Goal: Task Accomplishment & Management: Manage account settings

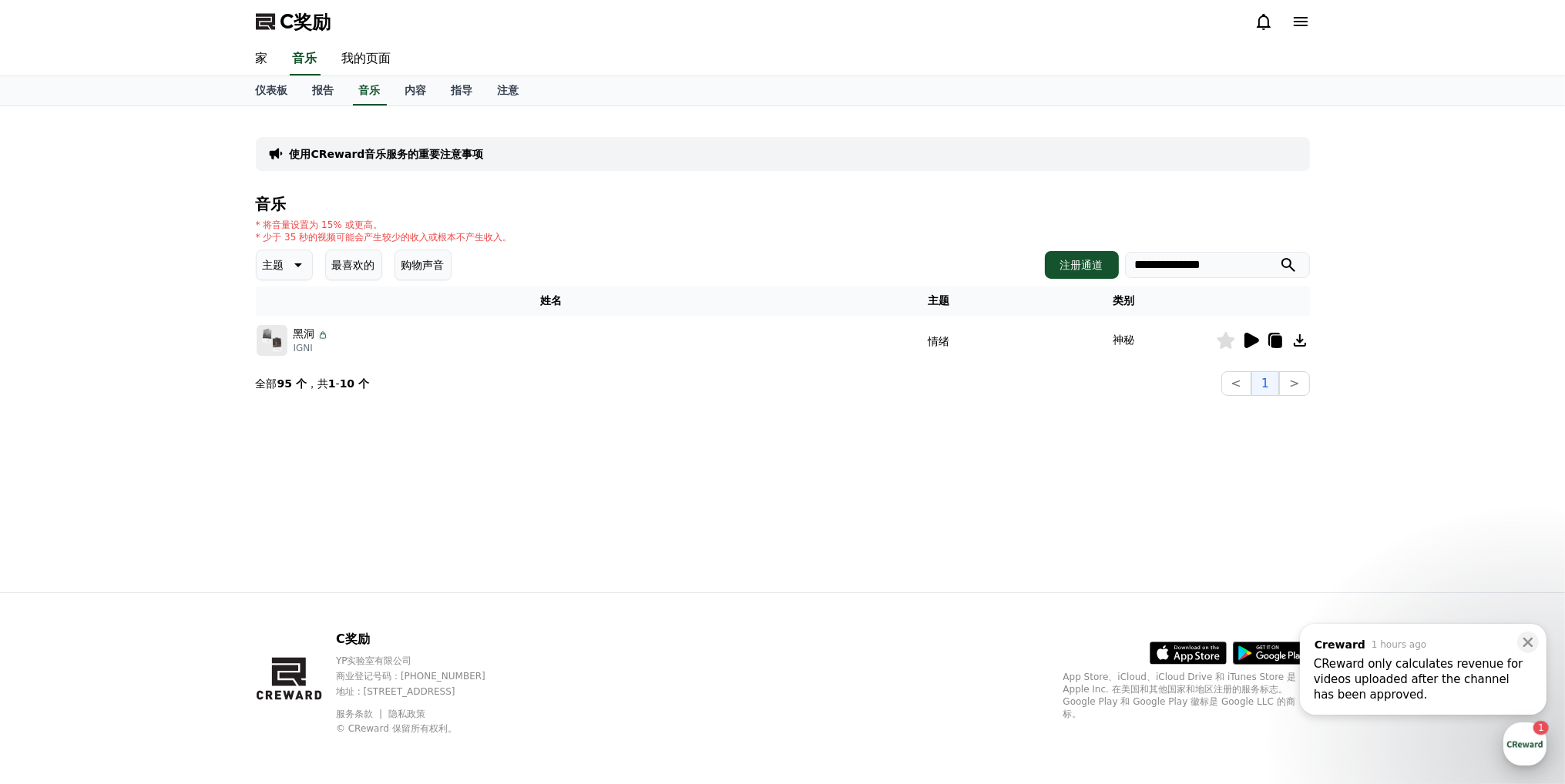
click at [1524, 740] on div "button" at bounding box center [1525, 743] width 43 height 43
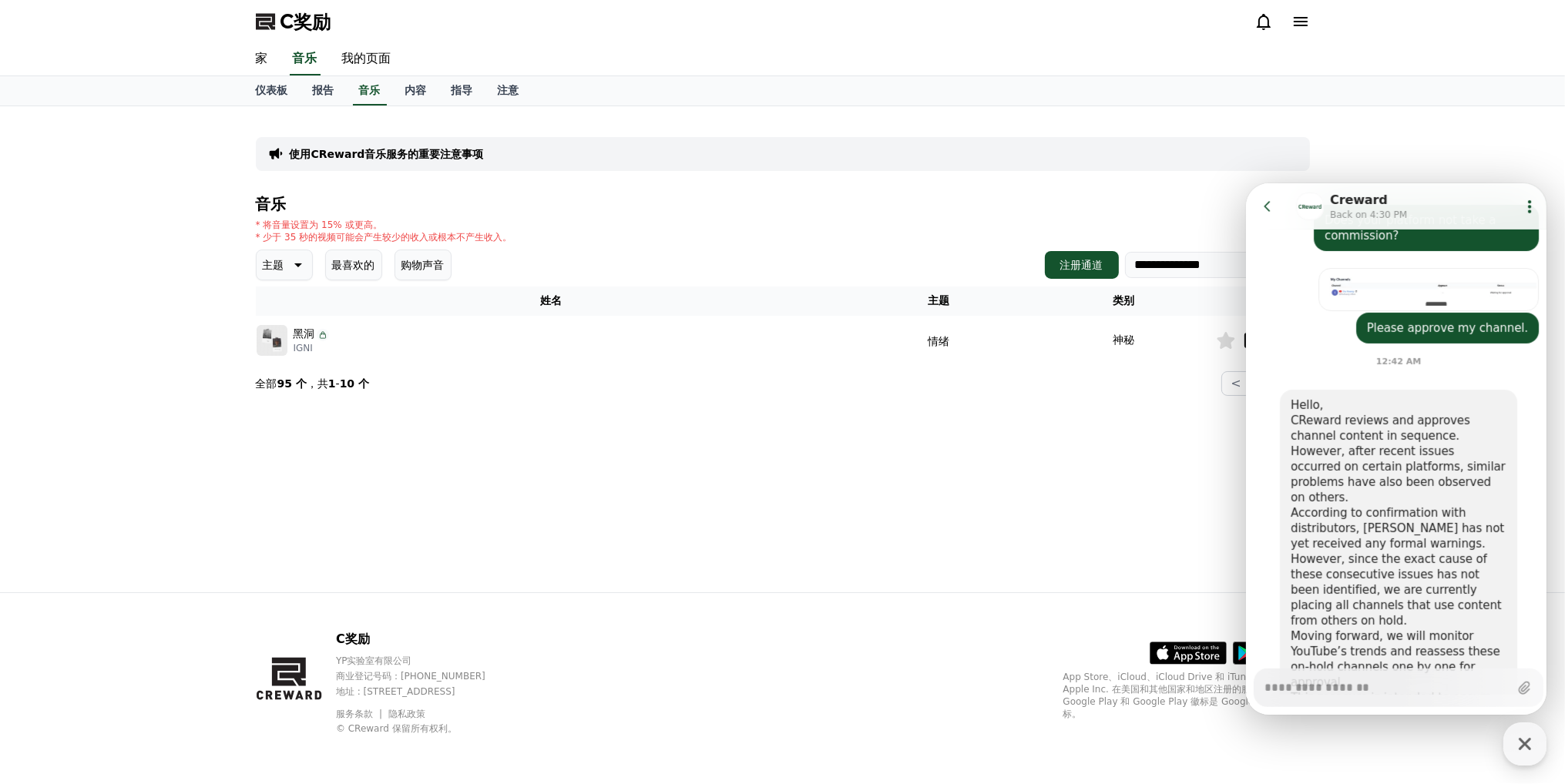
scroll to position [1214, 0]
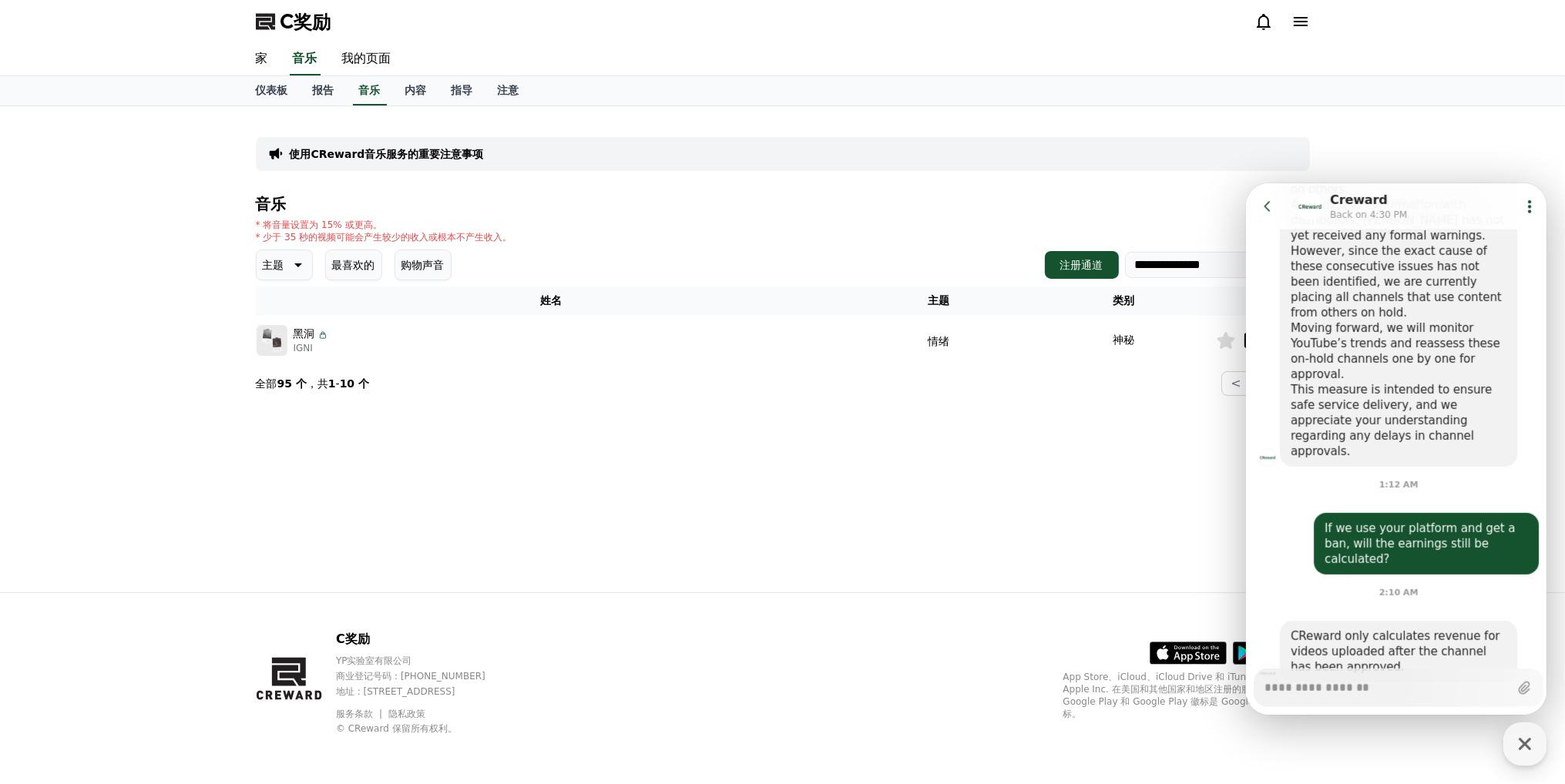
type textarea "*"
drag, startPoint x: 1263, startPoint y: 196, endPoint x: 2291, endPoint y: 491, distance: 1069.5
click at [1263, 196] on button "Go to previous page" at bounding box center [1274, 205] width 41 height 31
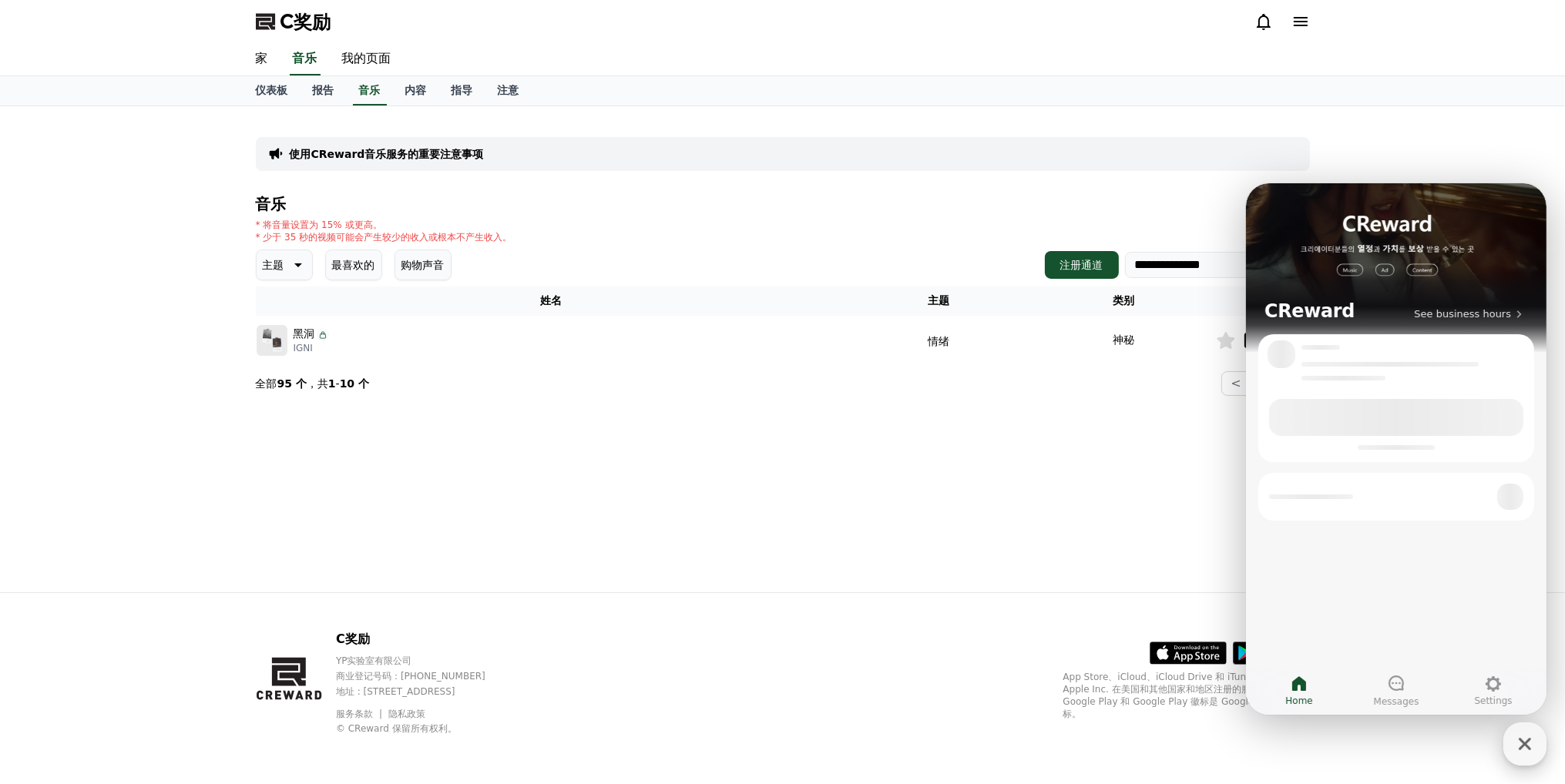
click at [1527, 733] on icon "button" at bounding box center [1524, 743] width 27 height 27
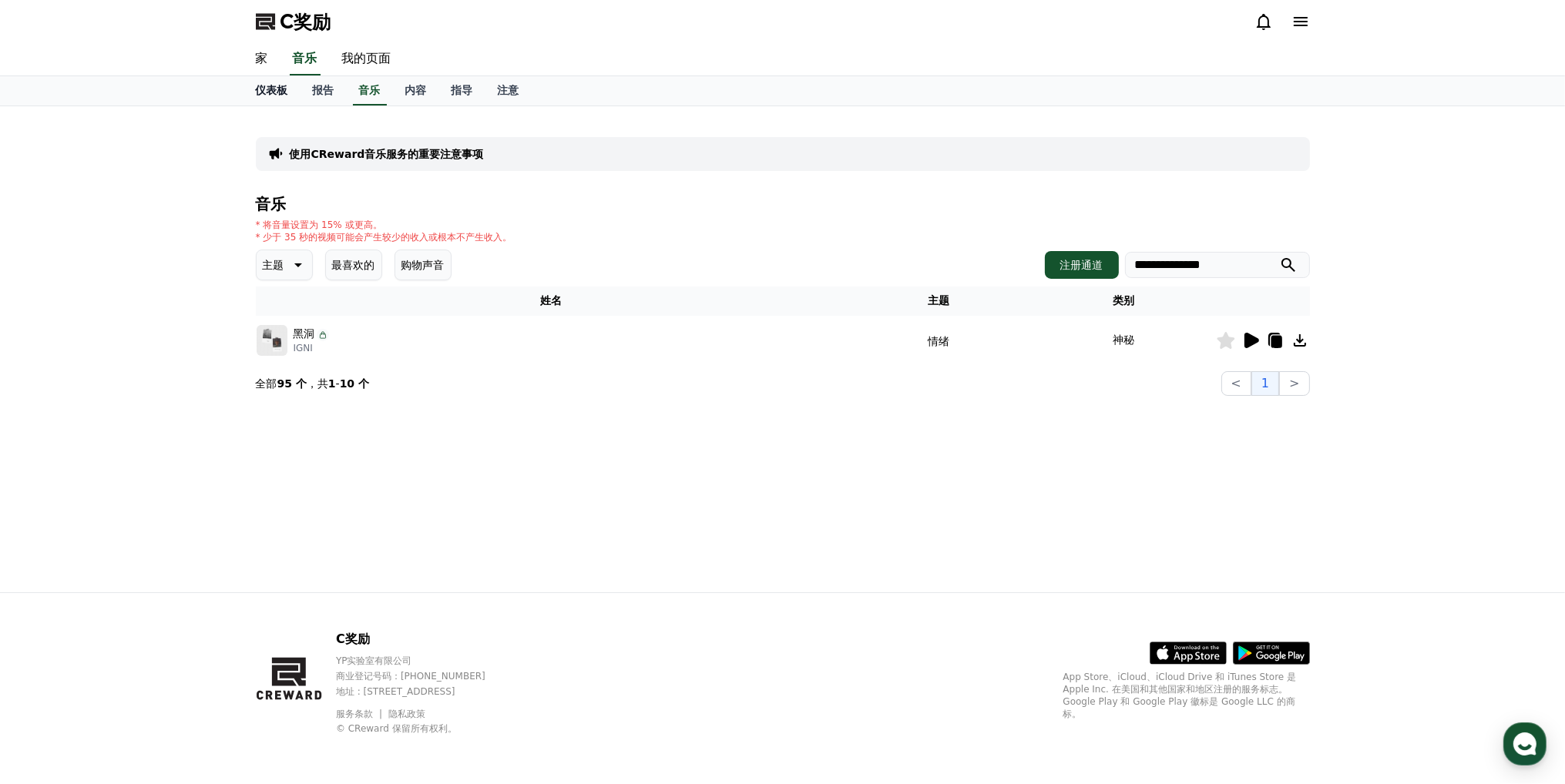
click at [286, 90] on font "仪表板" at bounding box center [272, 90] width 32 height 13
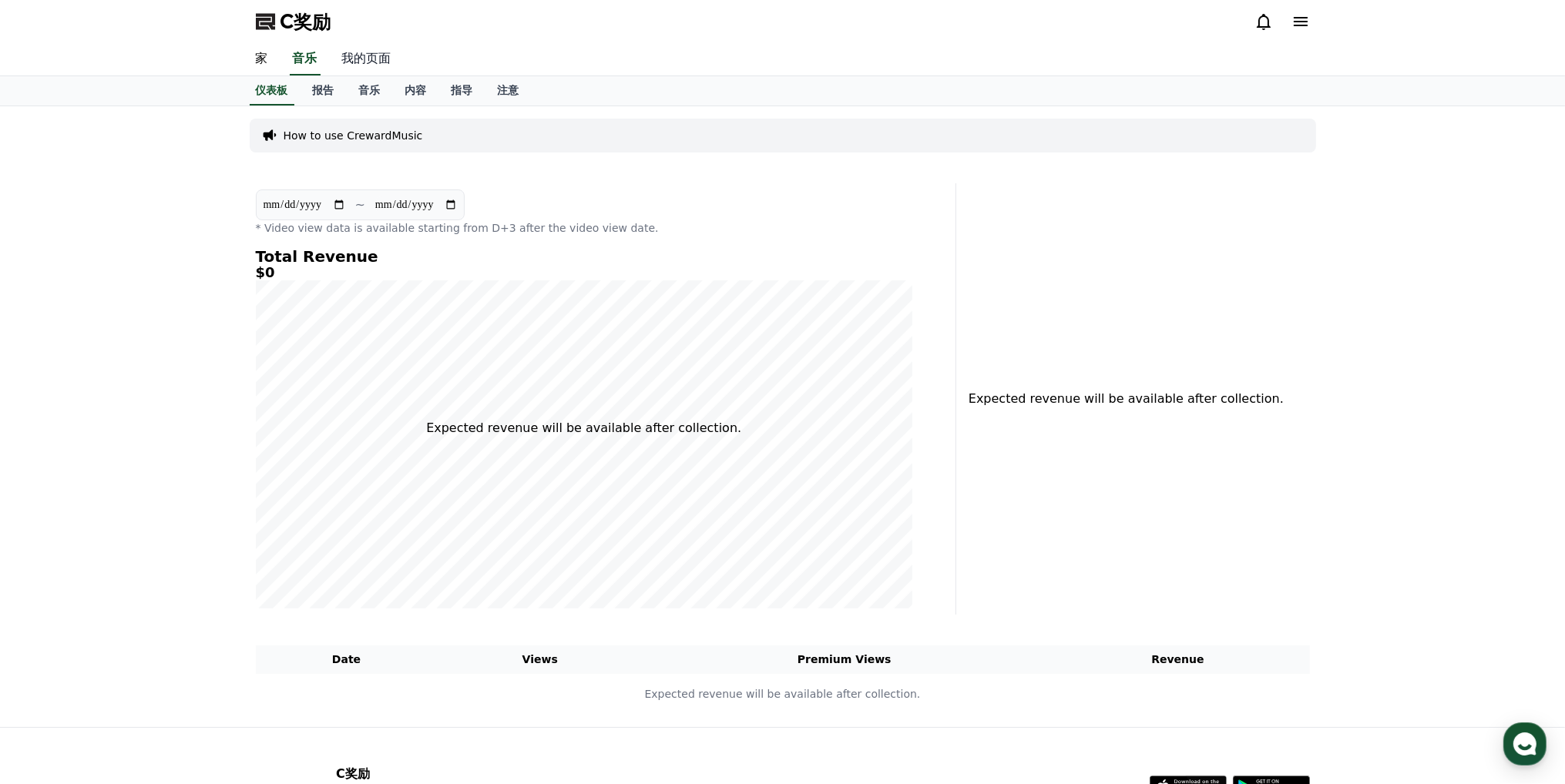
click at [364, 59] on font "我的页面" at bounding box center [366, 58] width 49 height 15
select select "**********"
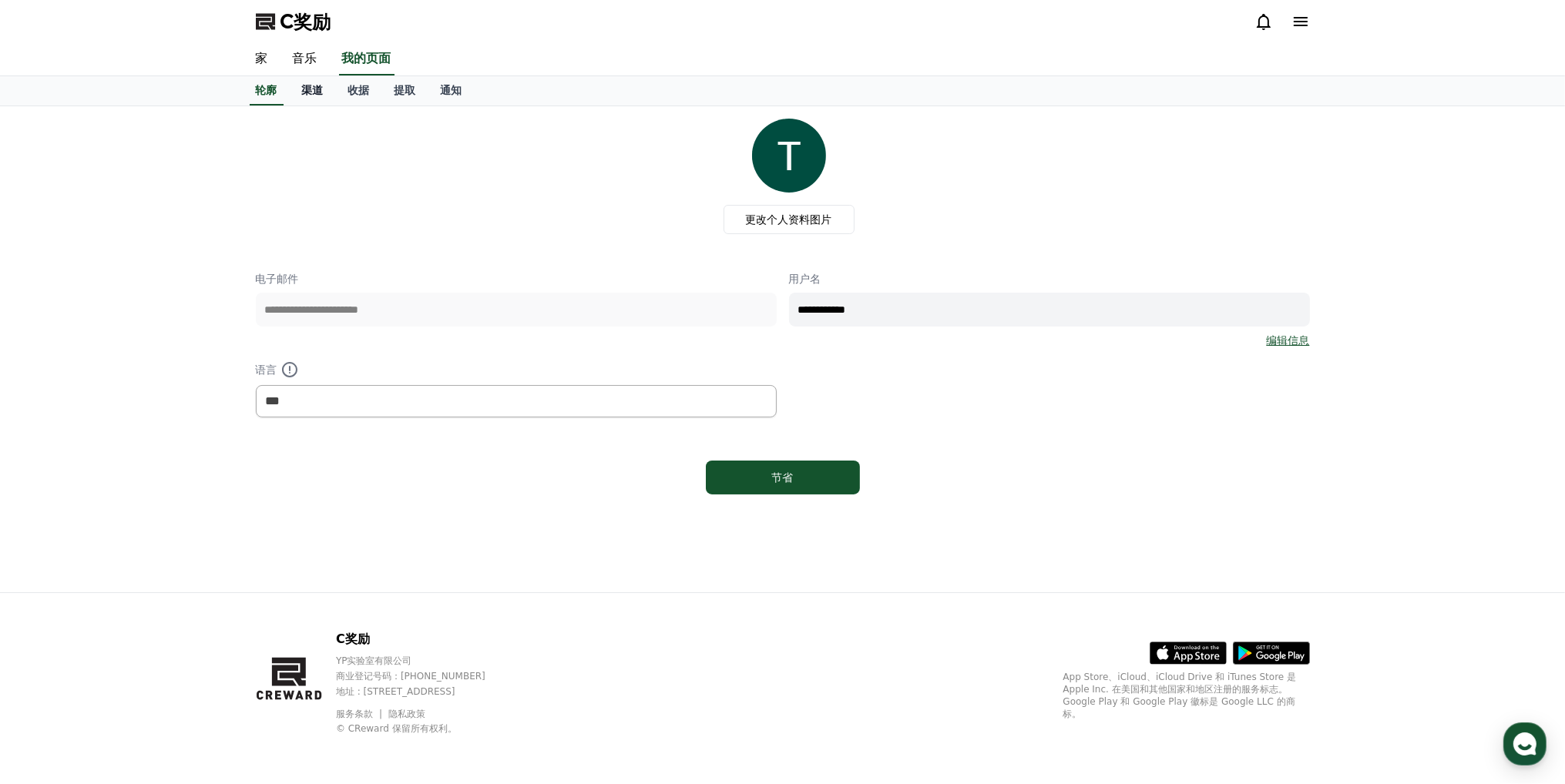
click at [319, 92] on font "渠道" at bounding box center [313, 90] width 22 height 13
